Goal: Obtain resource: Download file/media

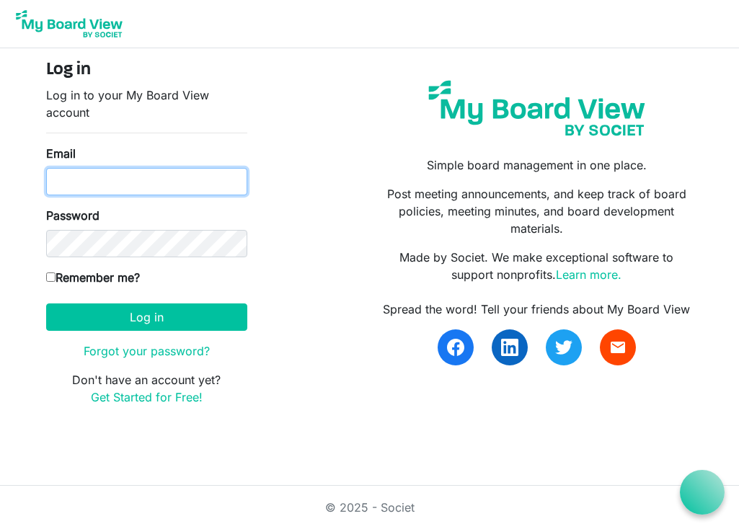
click at [209, 189] on input "Email" at bounding box center [146, 181] width 201 height 27
type input "[EMAIL_ADDRESS][DOMAIN_NAME]"
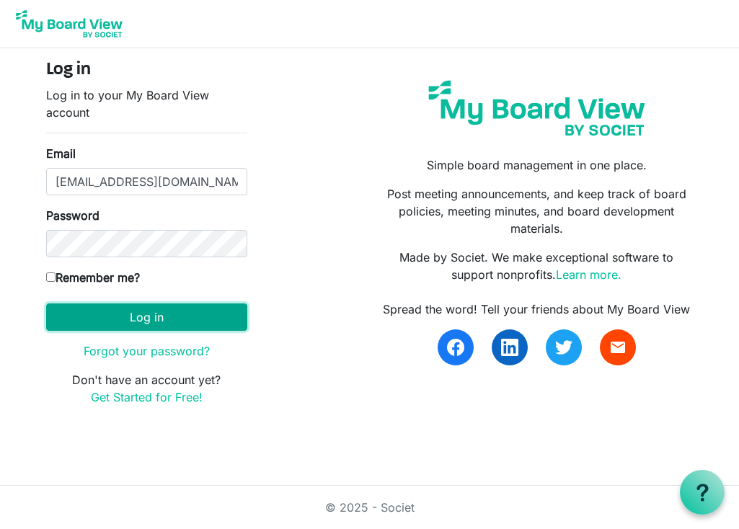
click at [147, 316] on button "Log in" at bounding box center [146, 317] width 201 height 27
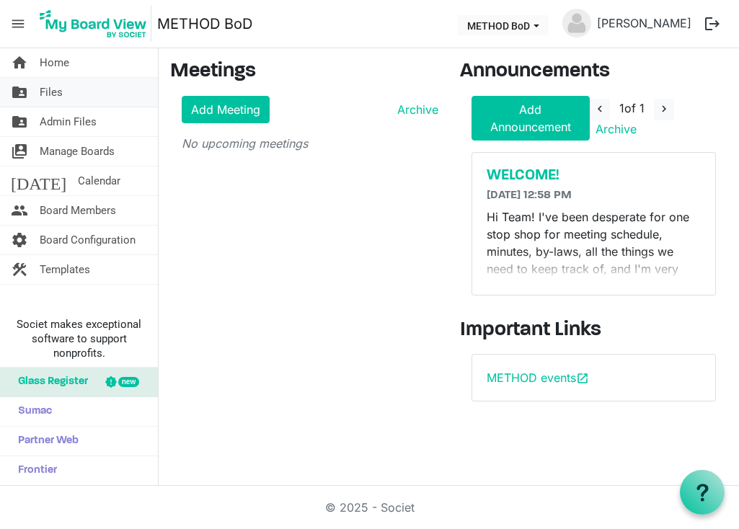
click at [66, 100] on link "folder_shared Files" at bounding box center [79, 92] width 158 height 29
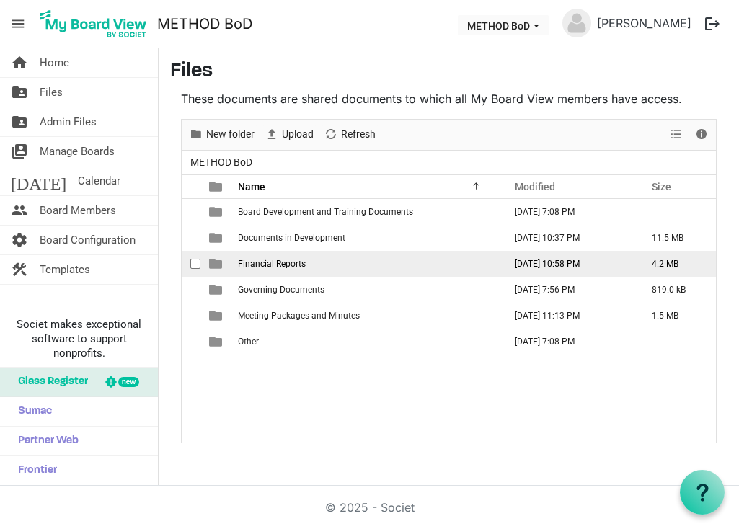
click at [277, 268] on span "Financial Reports" at bounding box center [272, 264] width 68 height 10
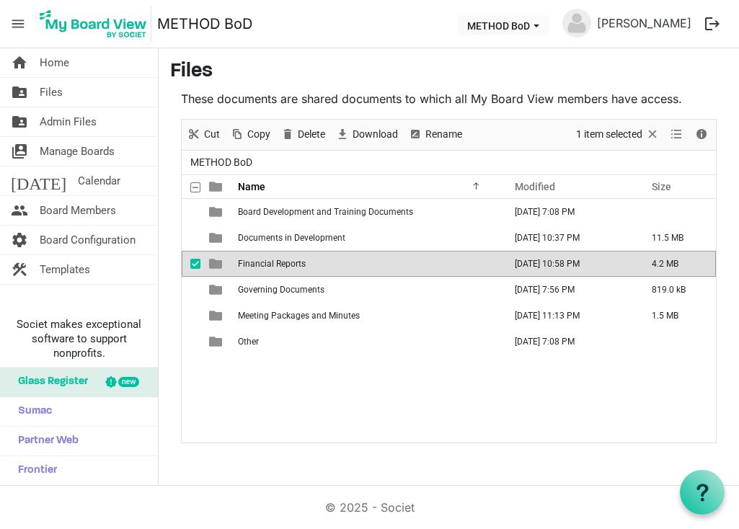
click at [277, 268] on span "Financial Reports" at bounding box center [272, 264] width 68 height 10
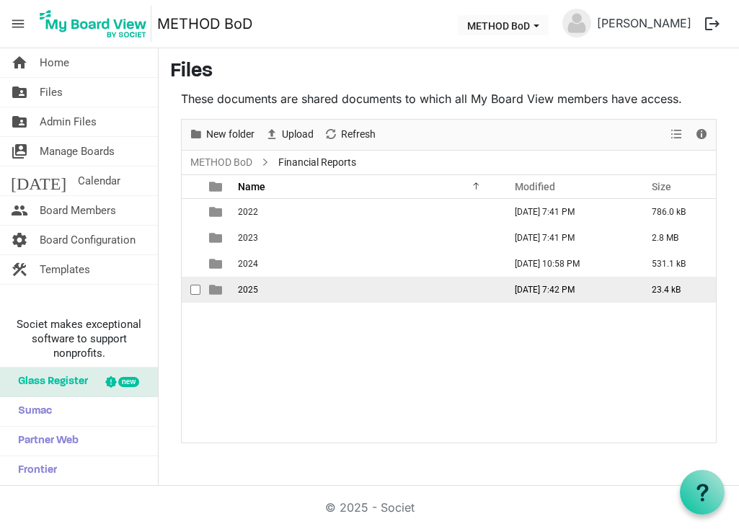
click at [257, 283] on td "2025" at bounding box center [367, 290] width 266 height 26
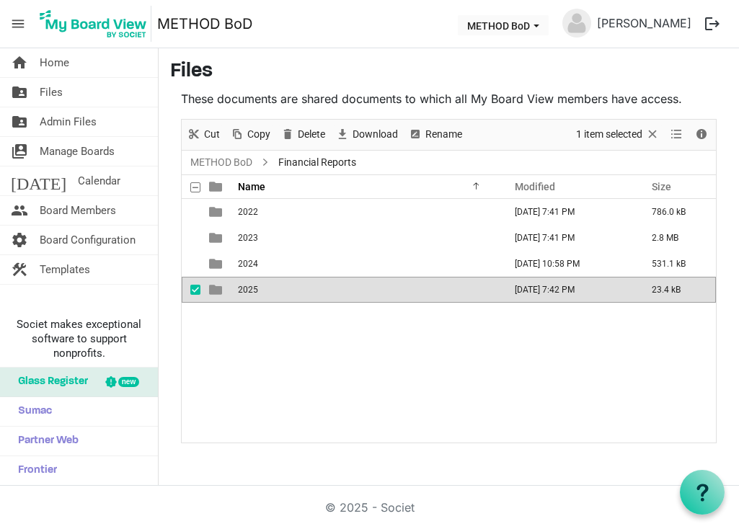
click at [257, 283] on td "2025" at bounding box center [367, 290] width 266 height 26
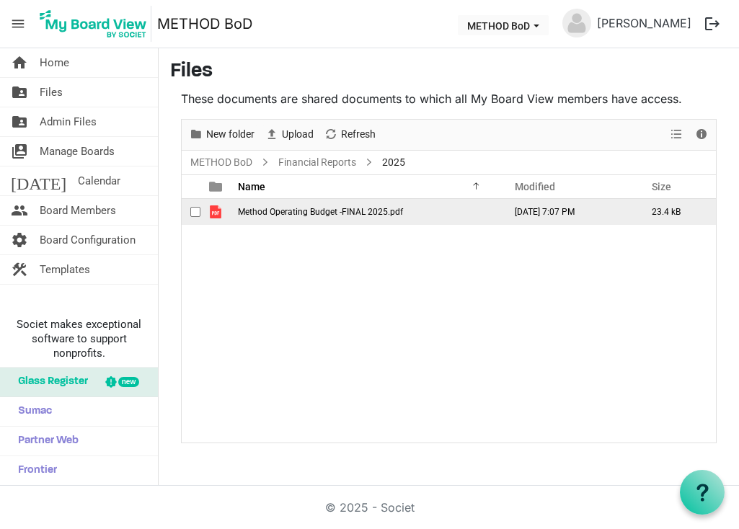
click at [274, 215] on span "Method Operating Budget -FINAL 2025.pdf" at bounding box center [320, 212] width 165 height 10
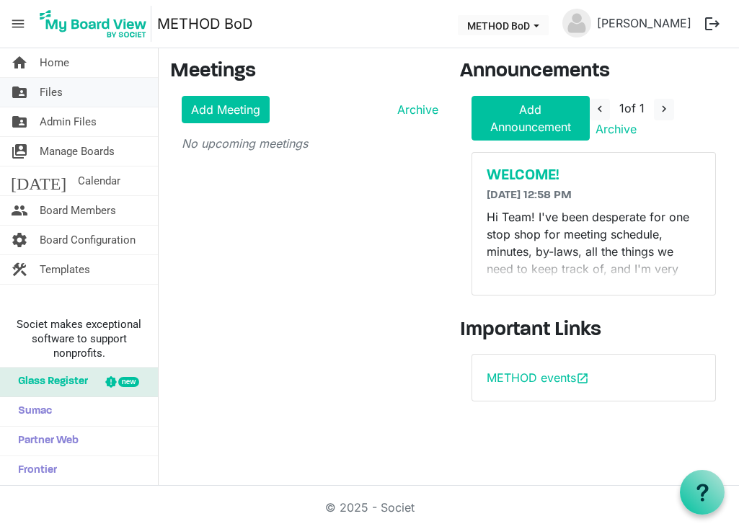
click at [89, 100] on link "folder_shared Files" at bounding box center [79, 92] width 158 height 29
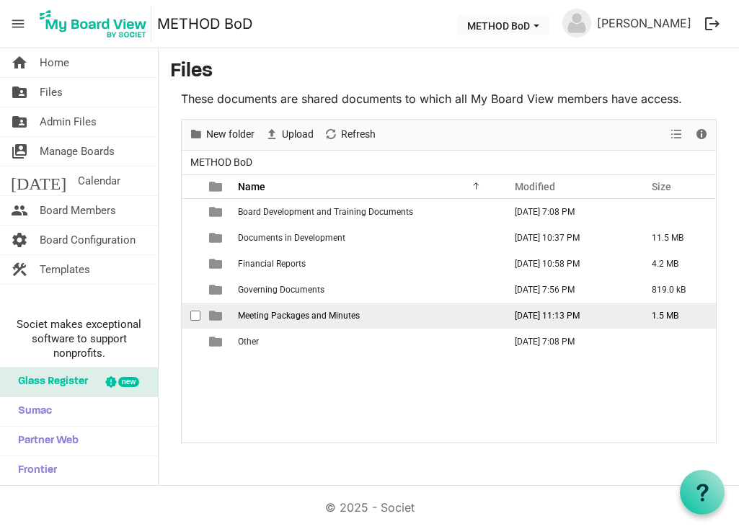
click at [241, 313] on span "Meeting Packages and Minutes" at bounding box center [299, 316] width 122 height 10
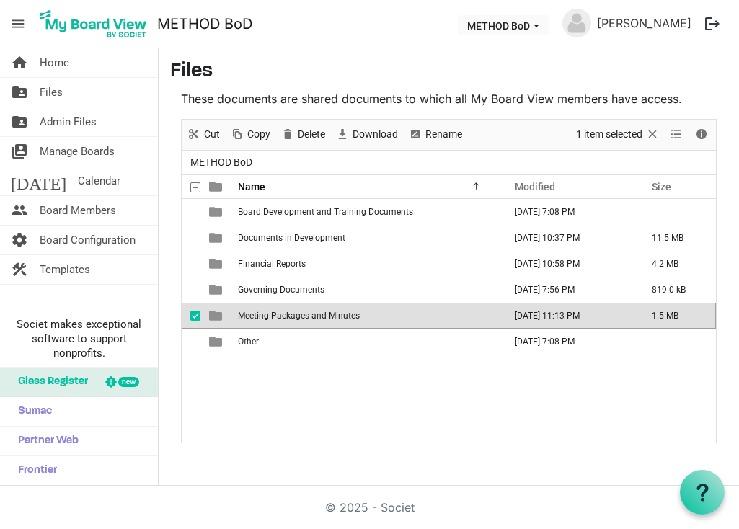
click at [241, 313] on span "Meeting Packages and Minutes" at bounding box center [299, 316] width 122 height 10
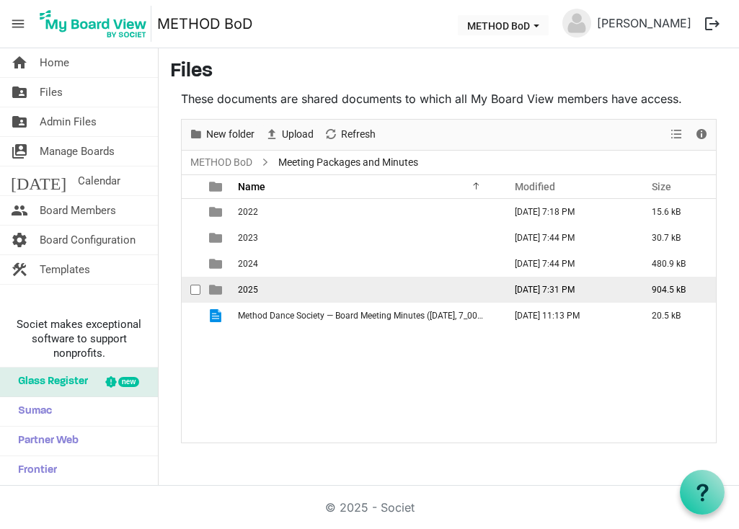
click at [251, 286] on span "2025" at bounding box center [248, 290] width 20 height 10
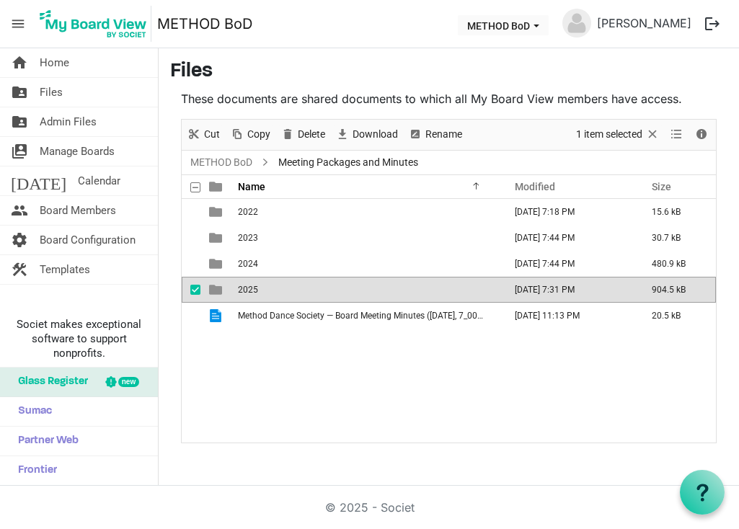
click at [251, 286] on span "2025" at bounding box center [248, 290] width 20 height 10
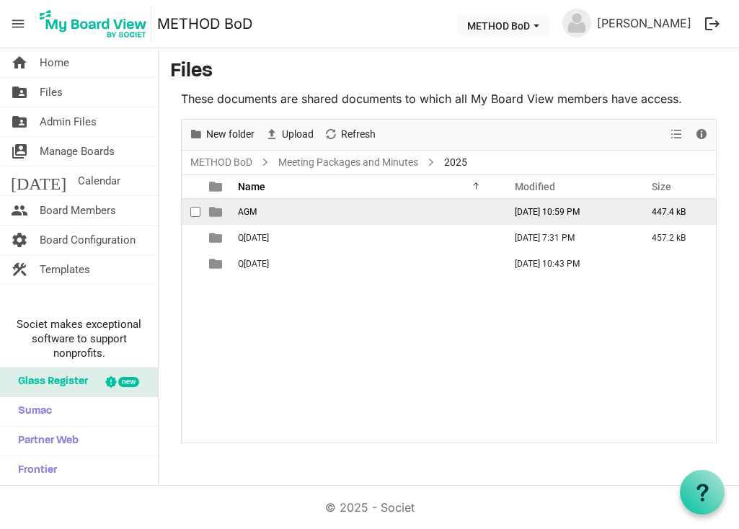
click at [256, 208] on span "AGM" at bounding box center [247, 212] width 19 height 10
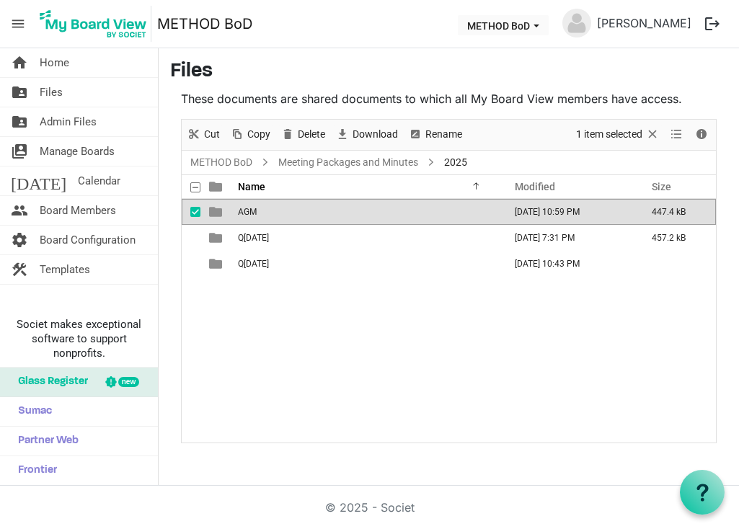
click at [256, 208] on span "AGM" at bounding box center [247, 212] width 19 height 10
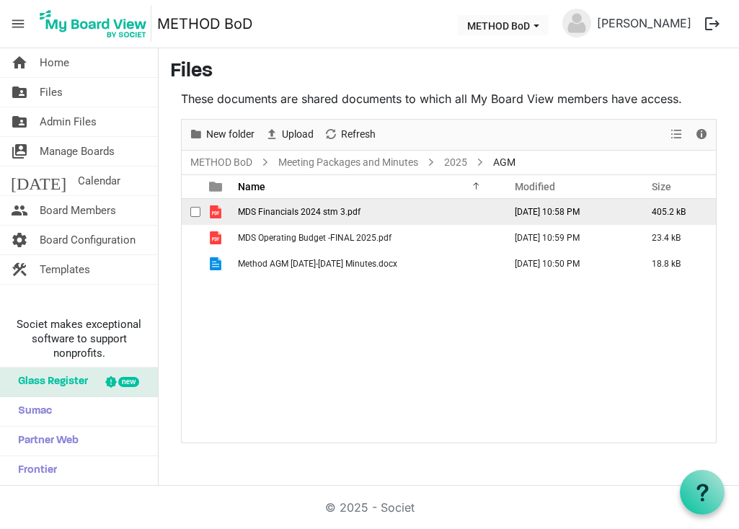
click at [309, 214] on span "MDS Financials 2024 stm 3.pdf" at bounding box center [299, 212] width 123 height 10
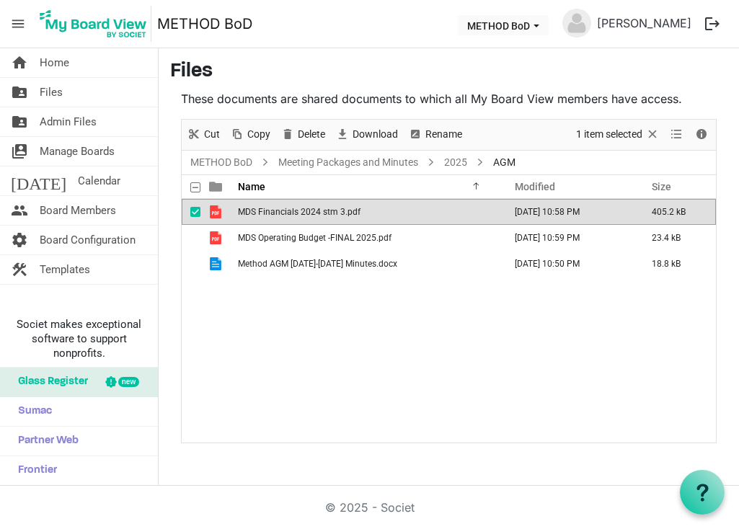
click at [195, 214] on span "checkbox" at bounding box center [195, 212] width 10 height 10
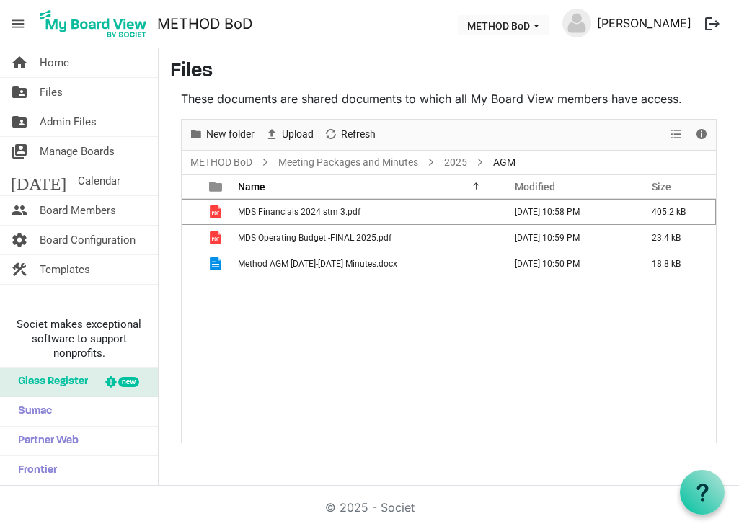
click at [666, 24] on link "Giselle Liu" at bounding box center [644, 23] width 106 height 29
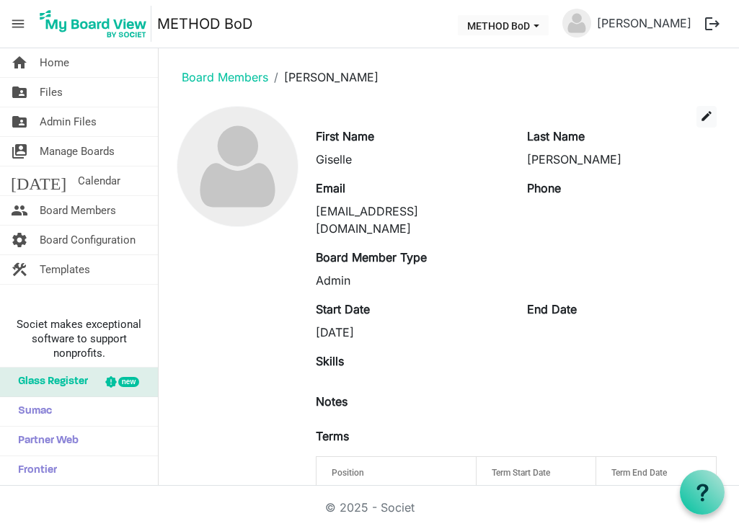
click at [708, 23] on button "logout" at bounding box center [712, 24] width 30 height 30
